Goal: Book appointment/travel/reservation

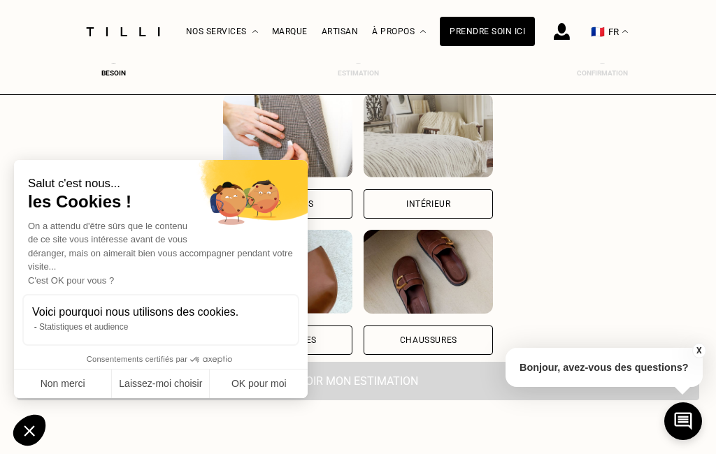
scroll to position [180, 0]
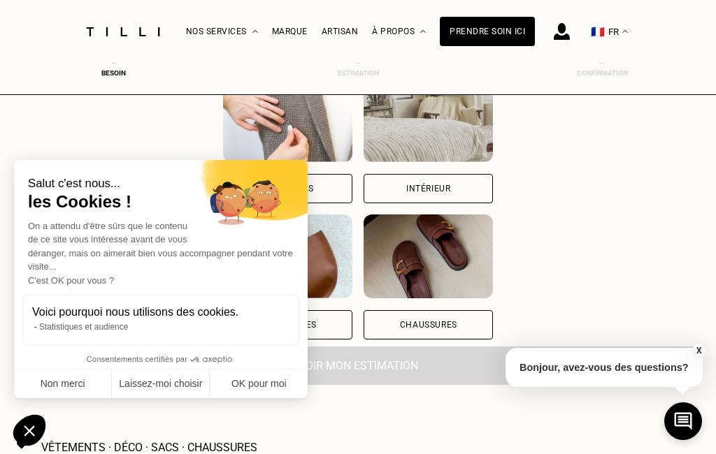
click at [271, 399] on button "OK pour moi" at bounding box center [259, 384] width 98 height 29
checkbox input "true"
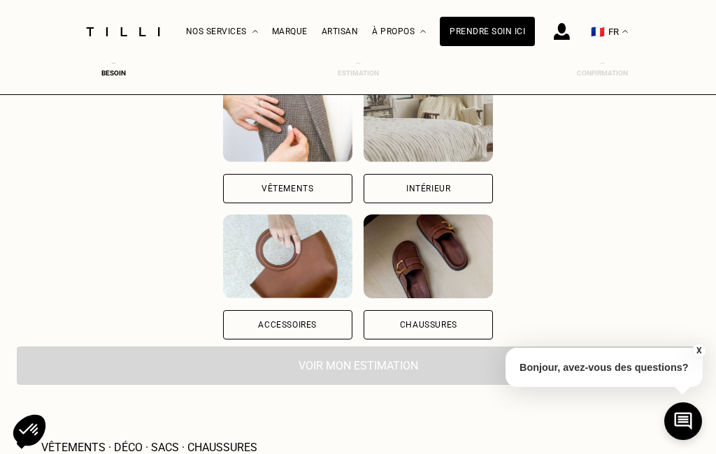
click at [261, 191] on div "Vêtements" at bounding box center [287, 189] width 52 height 8
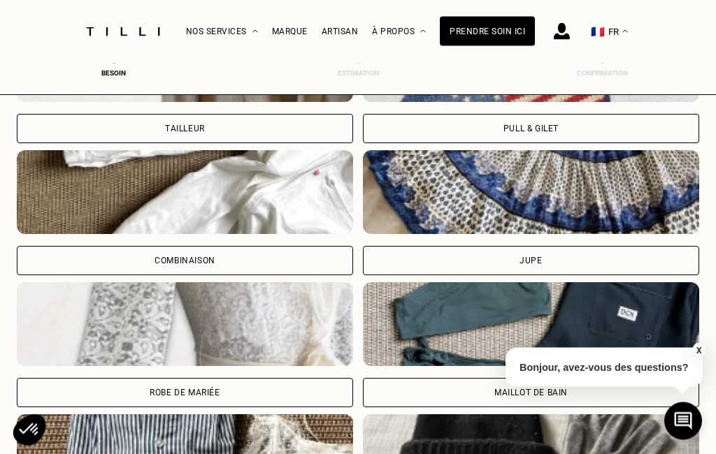
scroll to position [855, 0]
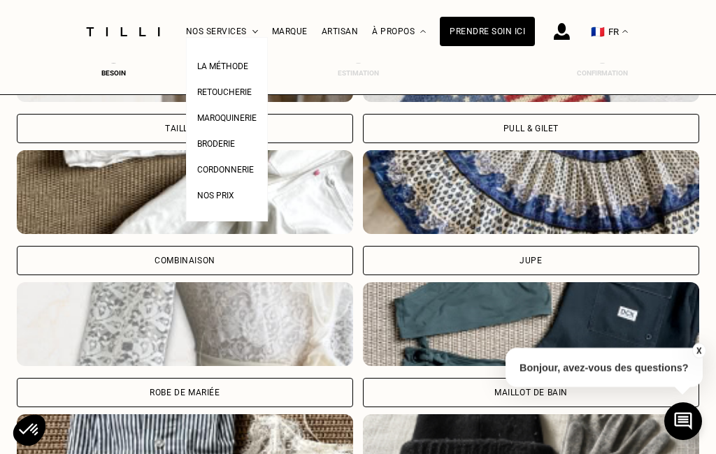
click at [236, 97] on span "Retoucherie" at bounding box center [224, 92] width 55 height 10
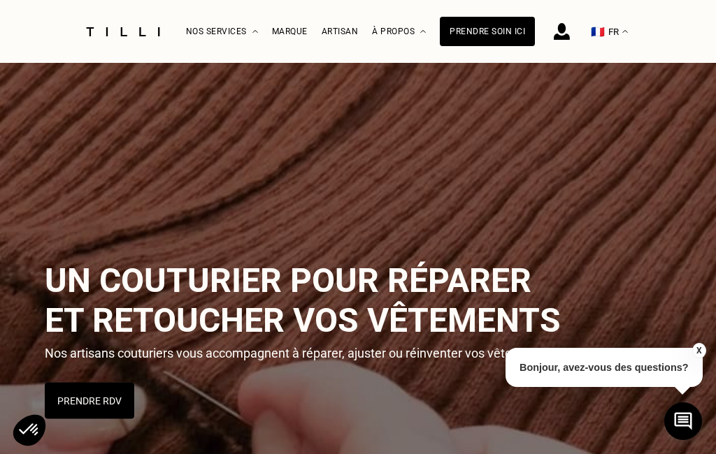
click at [99, 401] on button "Prendre RDV" at bounding box center [89, 401] width 89 height 36
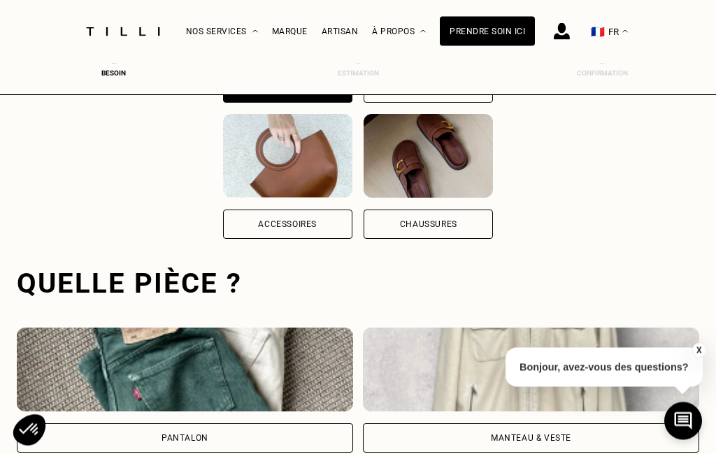
scroll to position [431, 0]
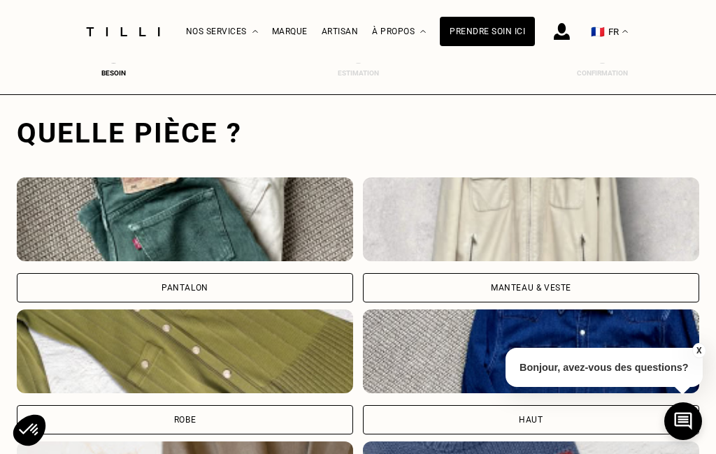
click at [210, 237] on img at bounding box center [185, 220] width 336 height 84
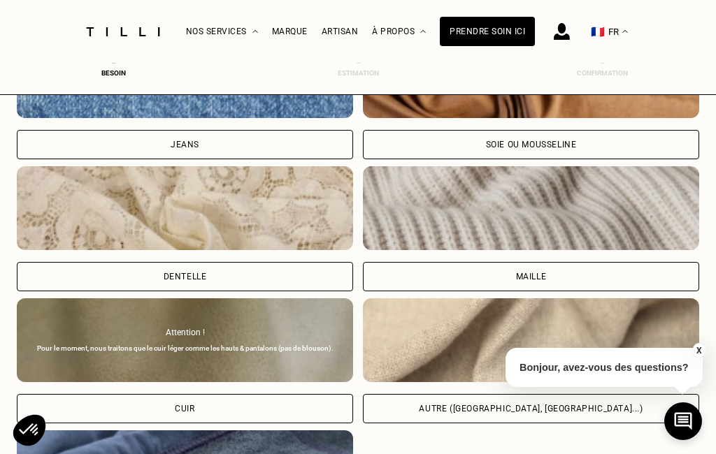
scroll to position [1511, 0]
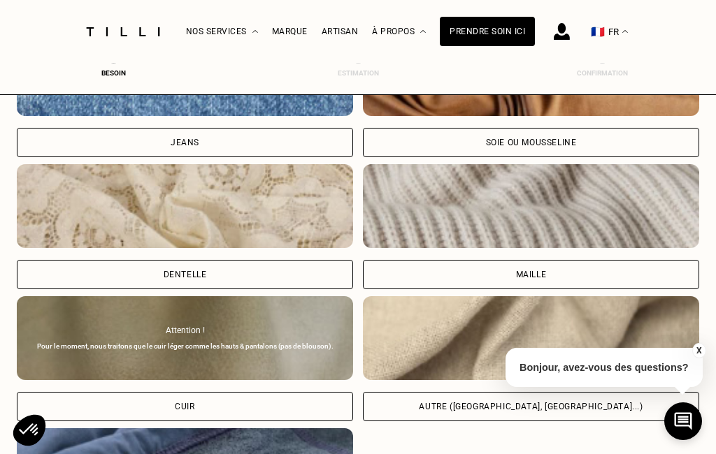
click at [545, 238] on img at bounding box center [531, 206] width 336 height 84
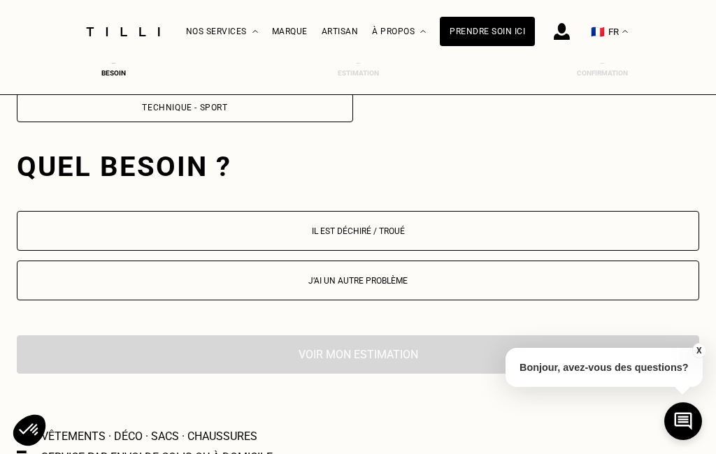
scroll to position [1979, 0]
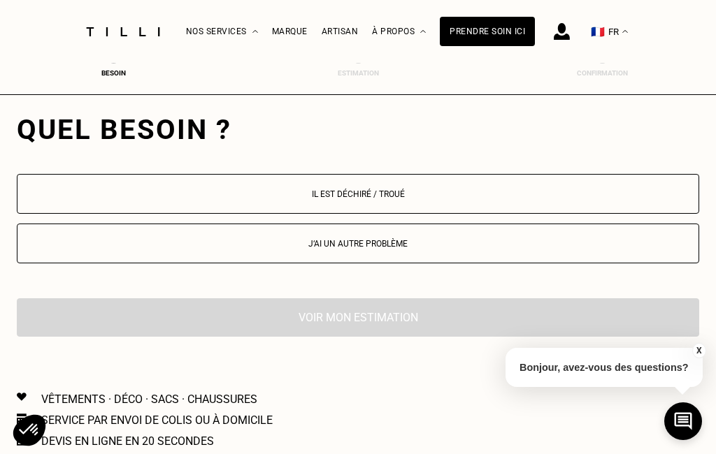
click at [383, 255] on button "J‘ai un autre problème" at bounding box center [358, 244] width 682 height 40
select select "FR"
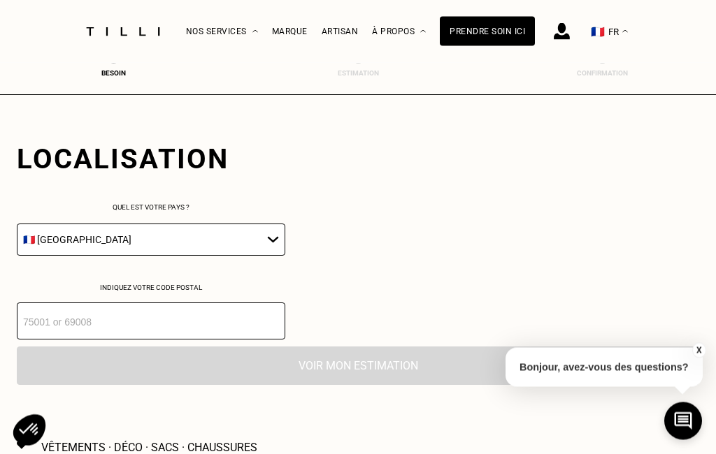
scroll to position [2186, 0]
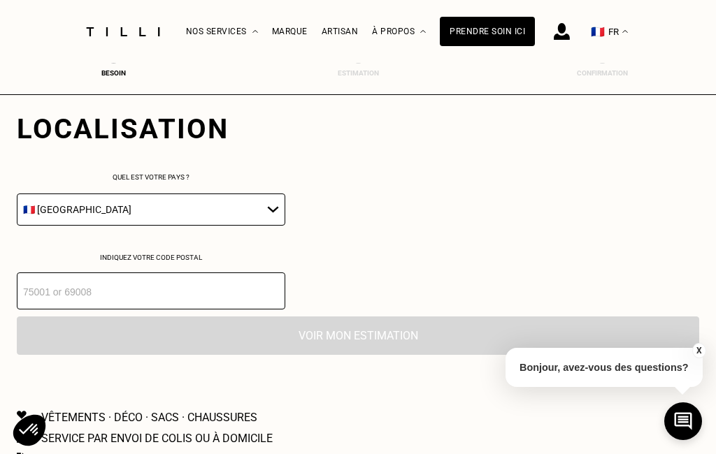
click at [65, 310] on input "number" at bounding box center [151, 291] width 268 height 37
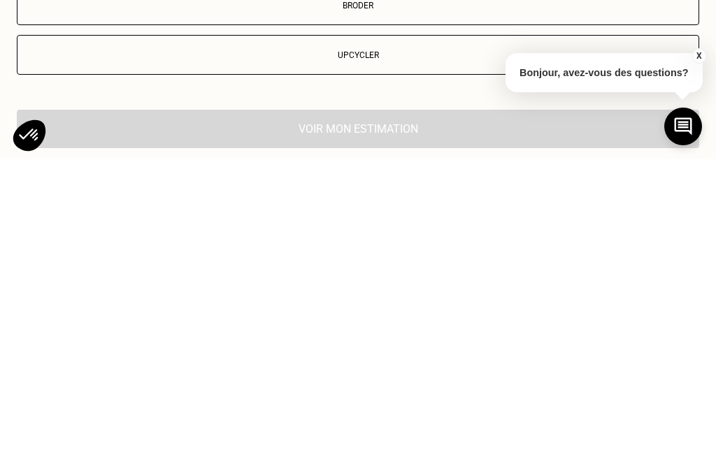
scroll to position [2466, 0]
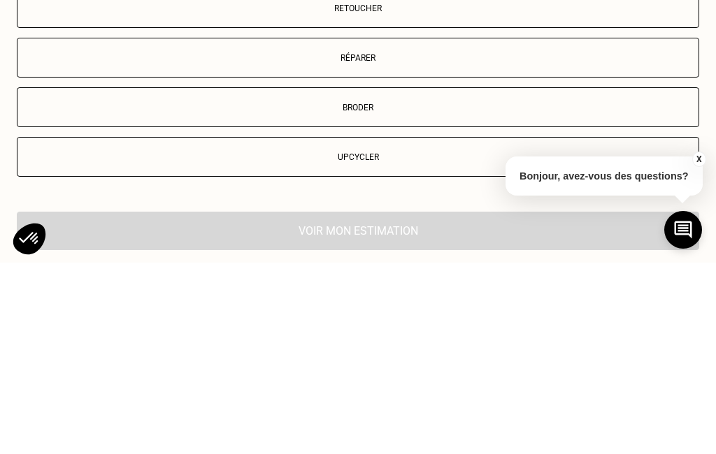
type input "92200"
click at [382, 195] on p "Retoucher" at bounding box center [357, 200] width 667 height 10
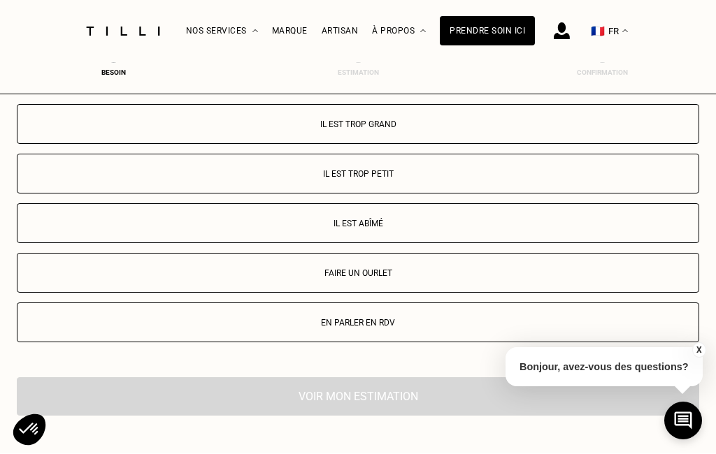
scroll to position [2789, 0]
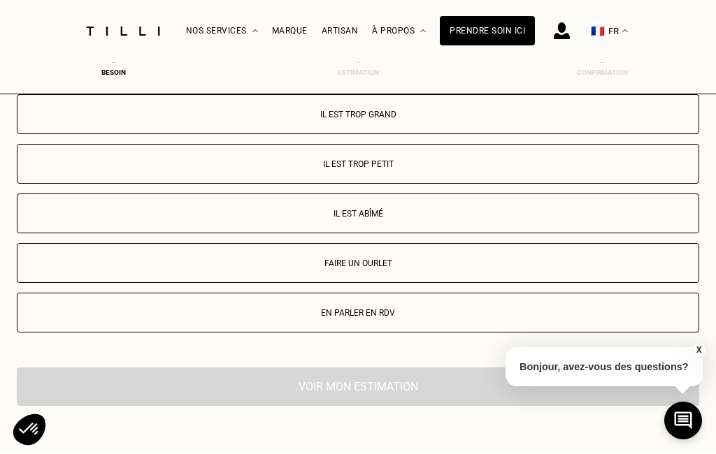
click at [380, 135] on button "Il est trop grand" at bounding box center [358, 115] width 682 height 40
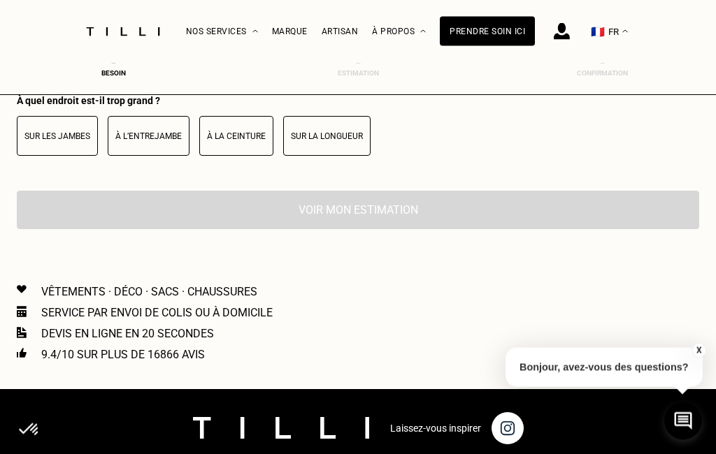
scroll to position [3077, 0]
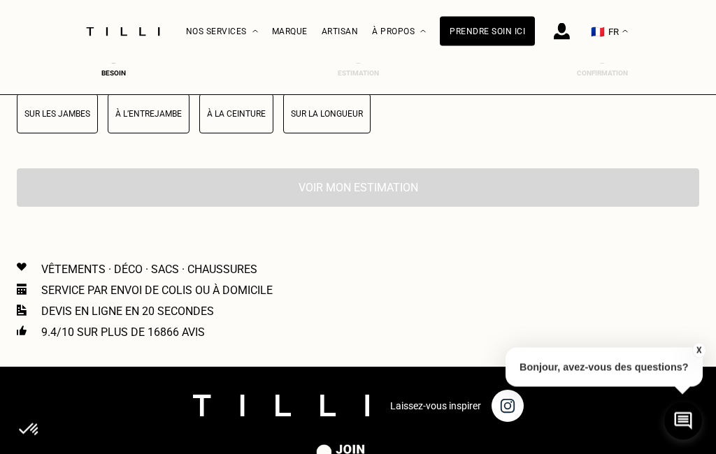
click at [243, 134] on button "À la ceinture" at bounding box center [236, 114] width 74 height 40
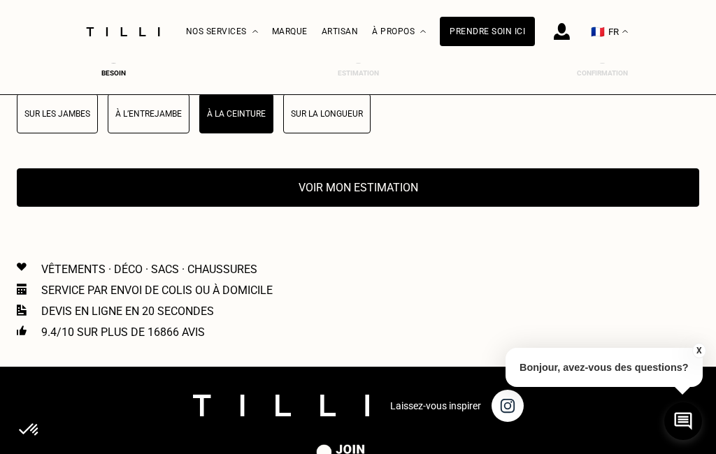
click at [400, 207] on button "Voir mon estimation" at bounding box center [358, 187] width 682 height 38
